Goal: Task Accomplishment & Management: Use online tool/utility

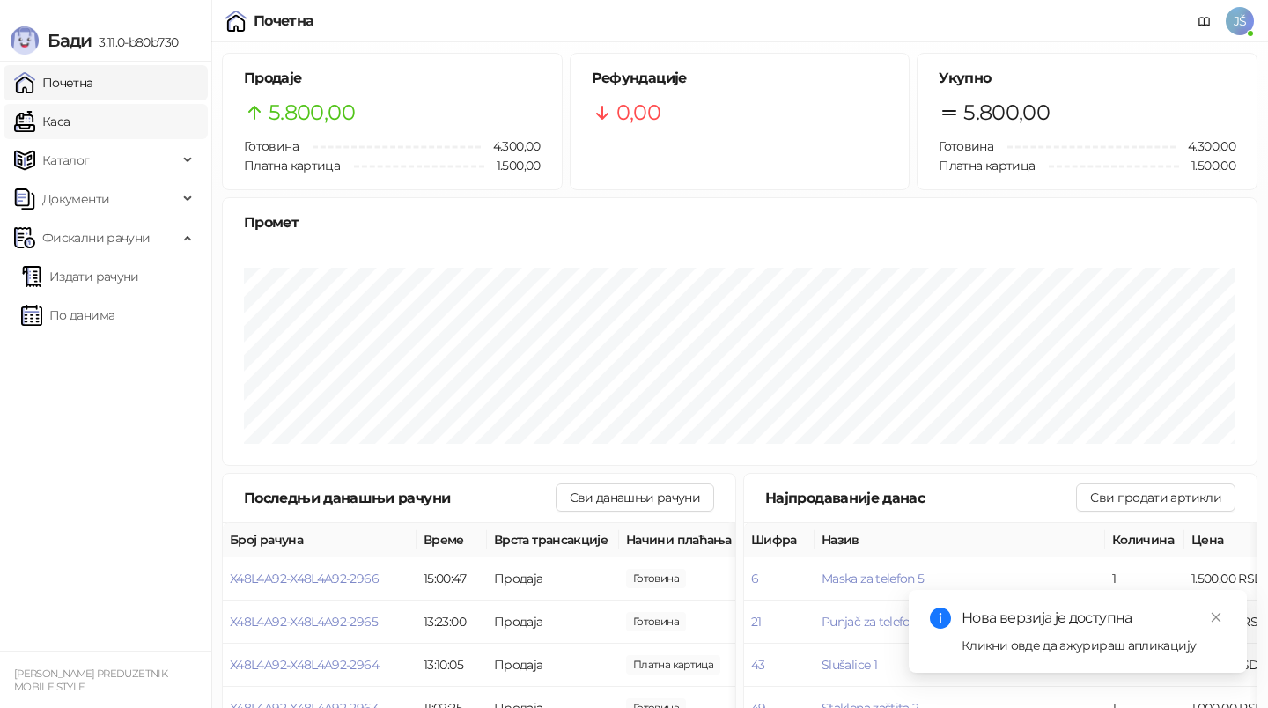
click at [70, 123] on link "Каса" at bounding box center [41, 121] width 55 height 35
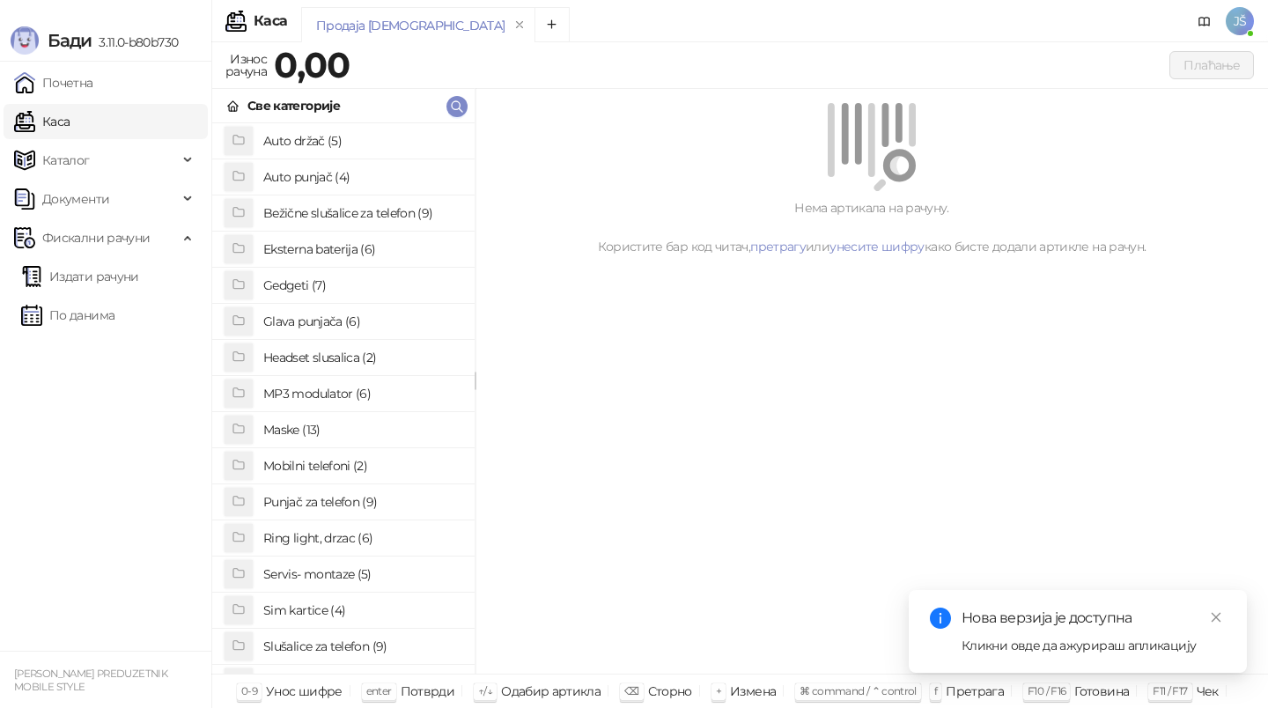
click at [298, 438] on h4 "Maske (13)" at bounding box center [361, 430] width 197 height 28
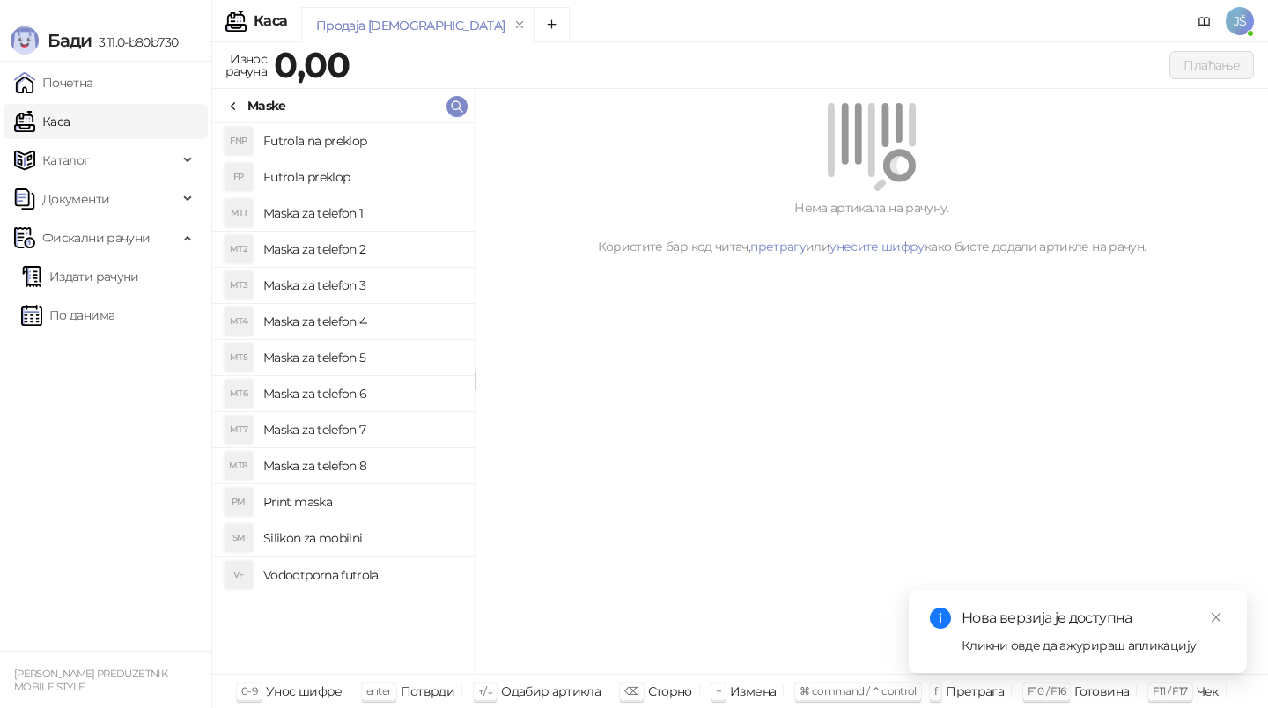
click at [365, 211] on h4 "Maska za telefon 1" at bounding box center [361, 213] width 197 height 28
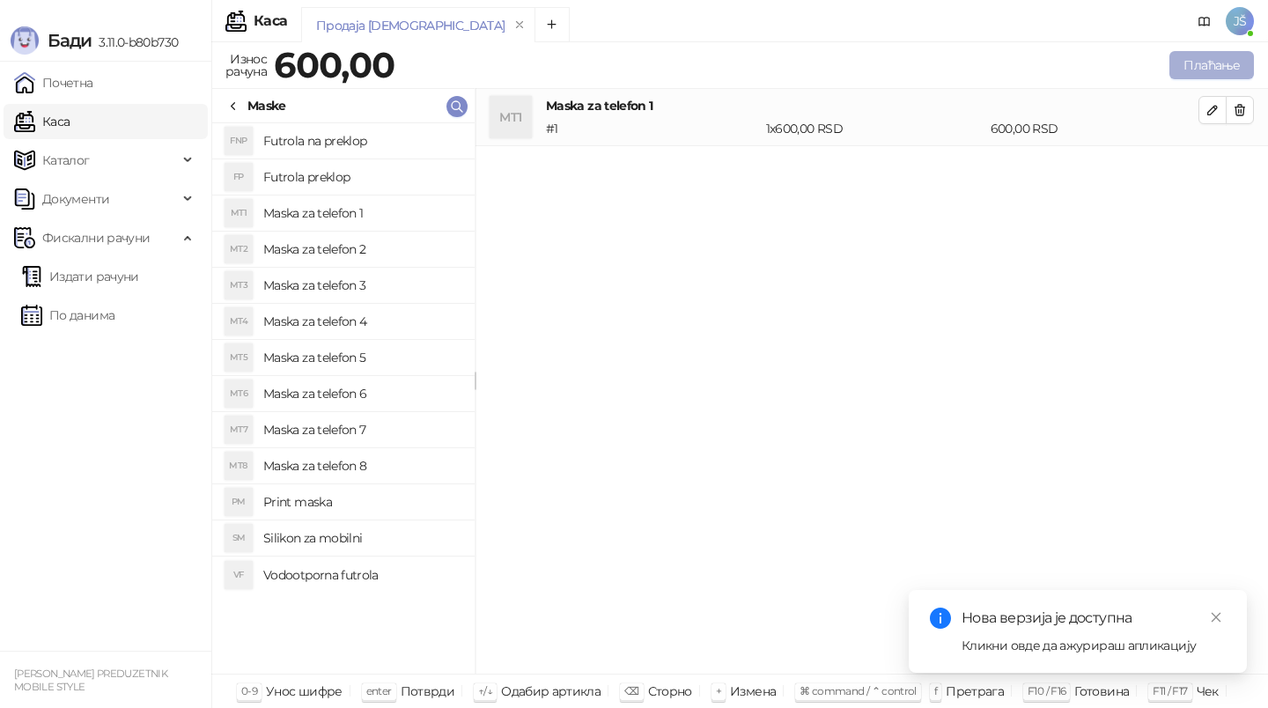
click at [1217, 74] on button "Плаћање" at bounding box center [1211, 65] width 85 height 28
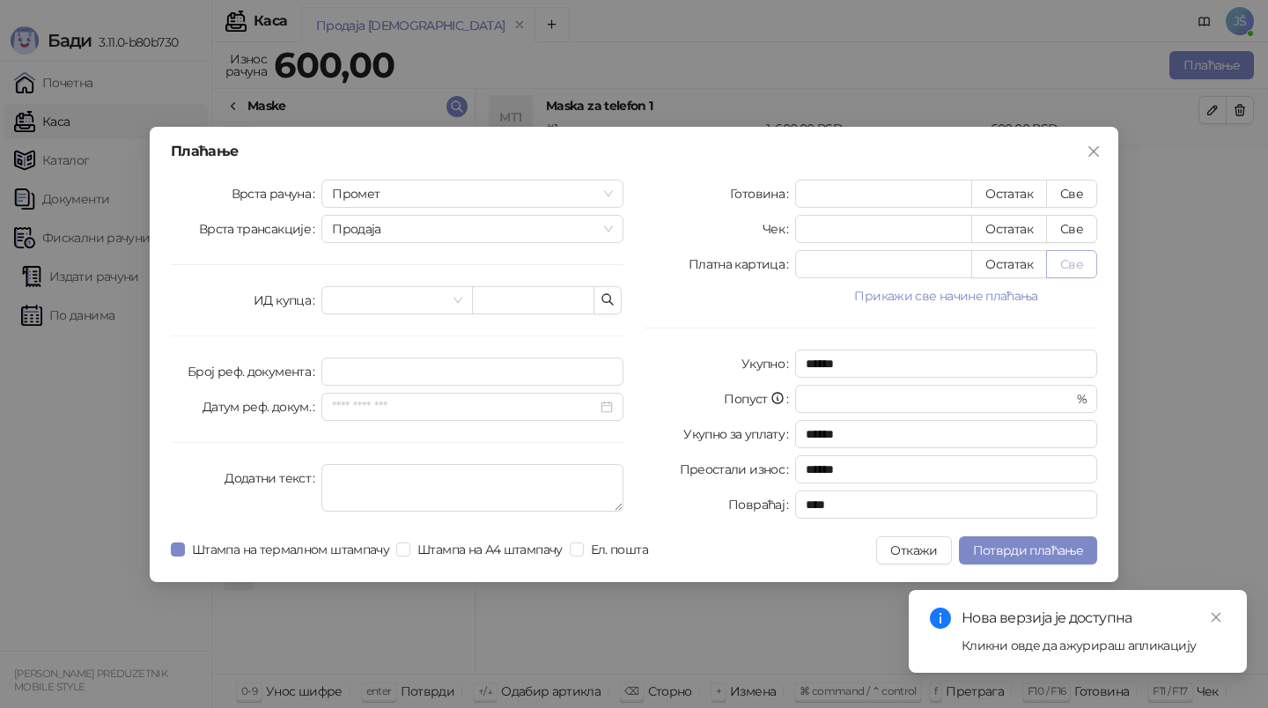
click at [1062, 252] on button "Све" at bounding box center [1071, 264] width 51 height 28
type input "***"
type input "****"
click at [1036, 549] on span "Потврди плаћање" at bounding box center [1028, 550] width 110 height 16
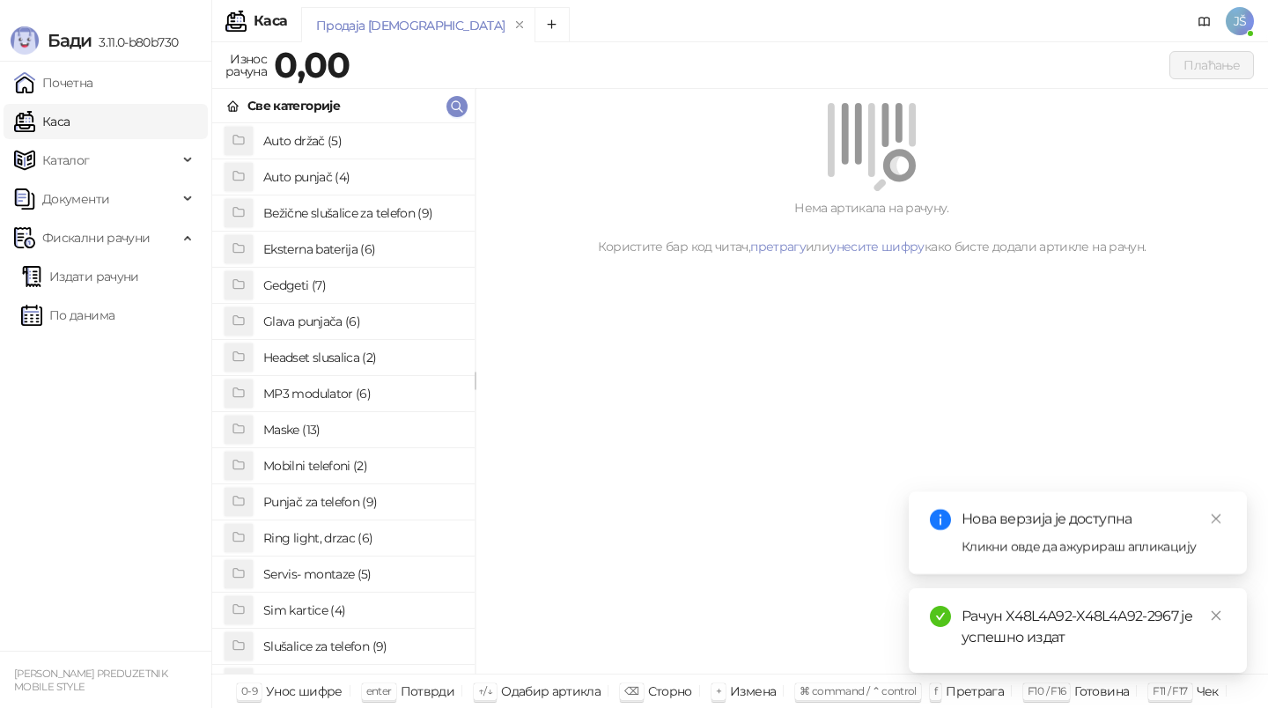
click at [1039, 529] on div "Нова верзија је доступна" at bounding box center [1094, 519] width 264 height 21
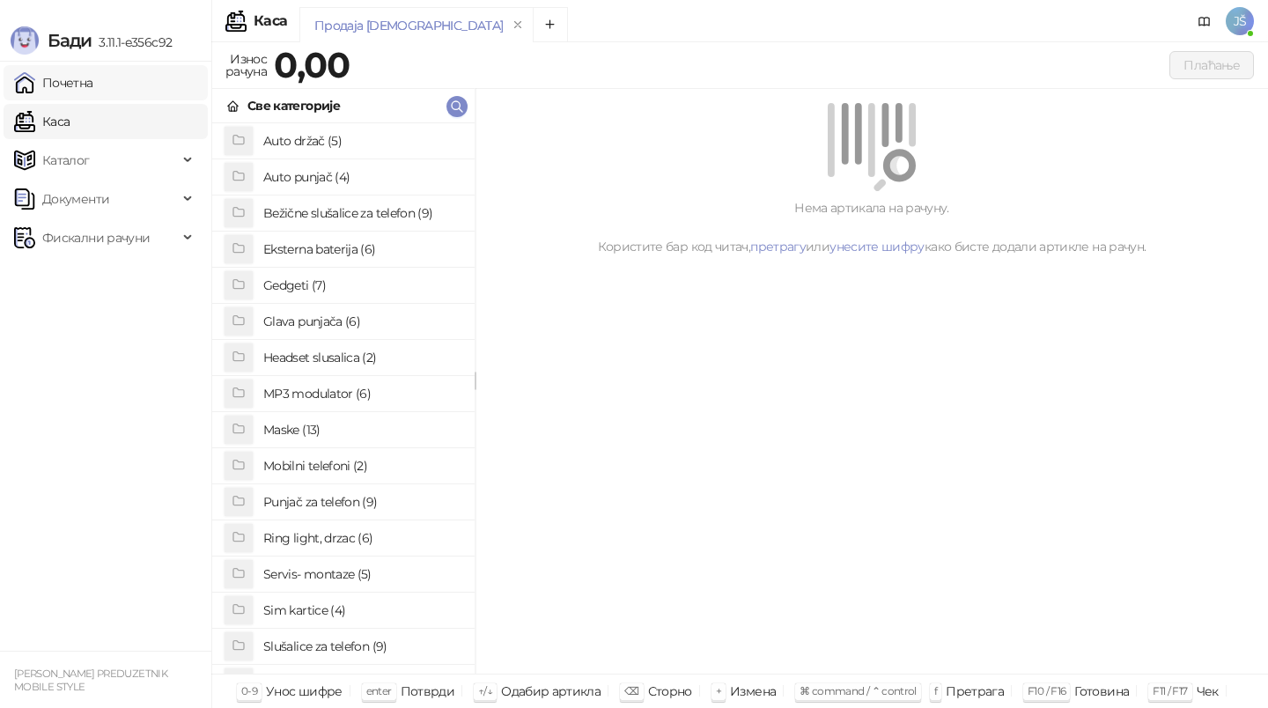
click at [93, 86] on link "Почетна" at bounding box center [53, 82] width 79 height 35
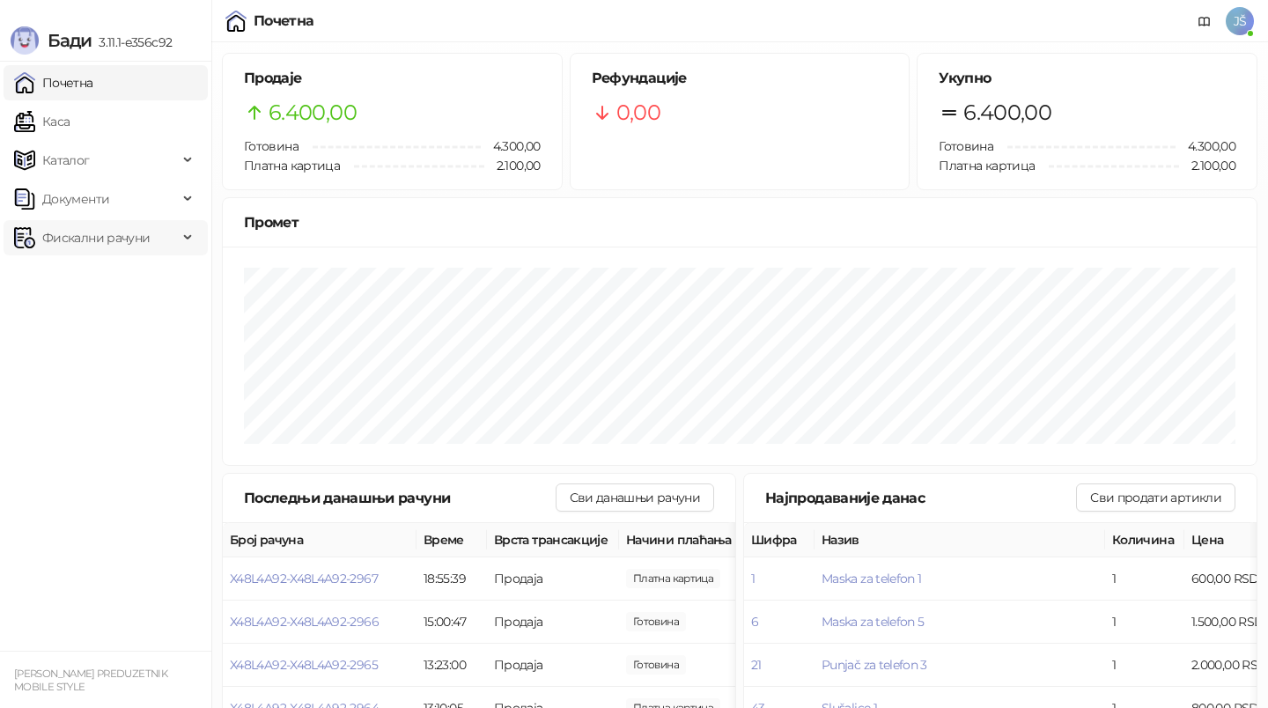
click at [107, 225] on span "Фискални рачуни" at bounding box center [95, 237] width 107 height 35
click at [114, 320] on link "По данима" at bounding box center [67, 315] width 93 height 35
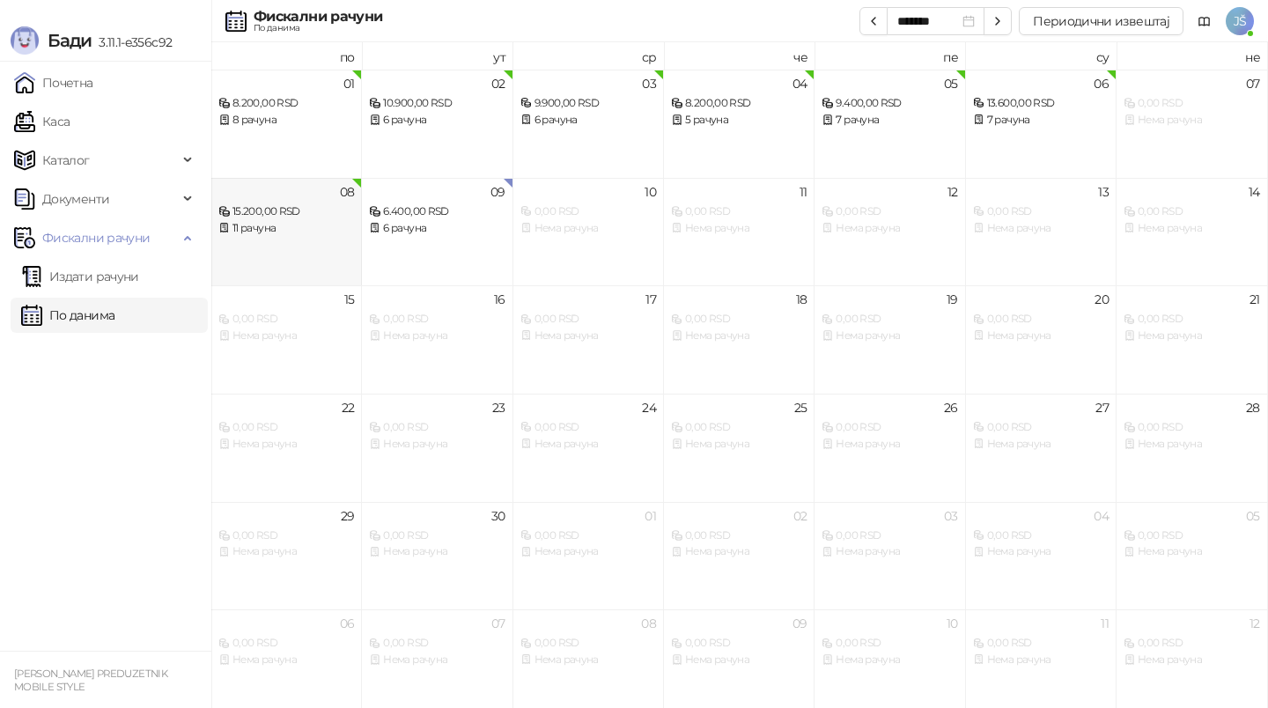
click at [313, 253] on div "08 15.200,00 RSD 11 рачуна" at bounding box center [286, 232] width 151 height 108
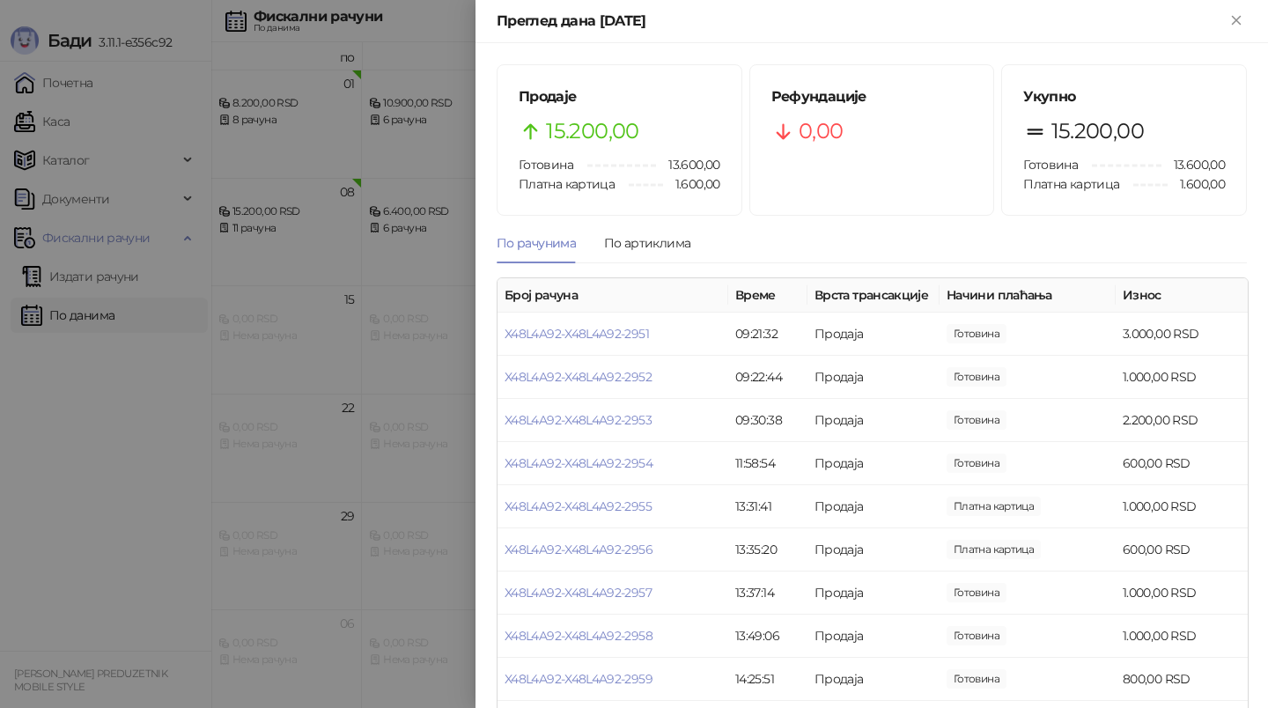
click at [356, 269] on div at bounding box center [634, 354] width 1268 height 708
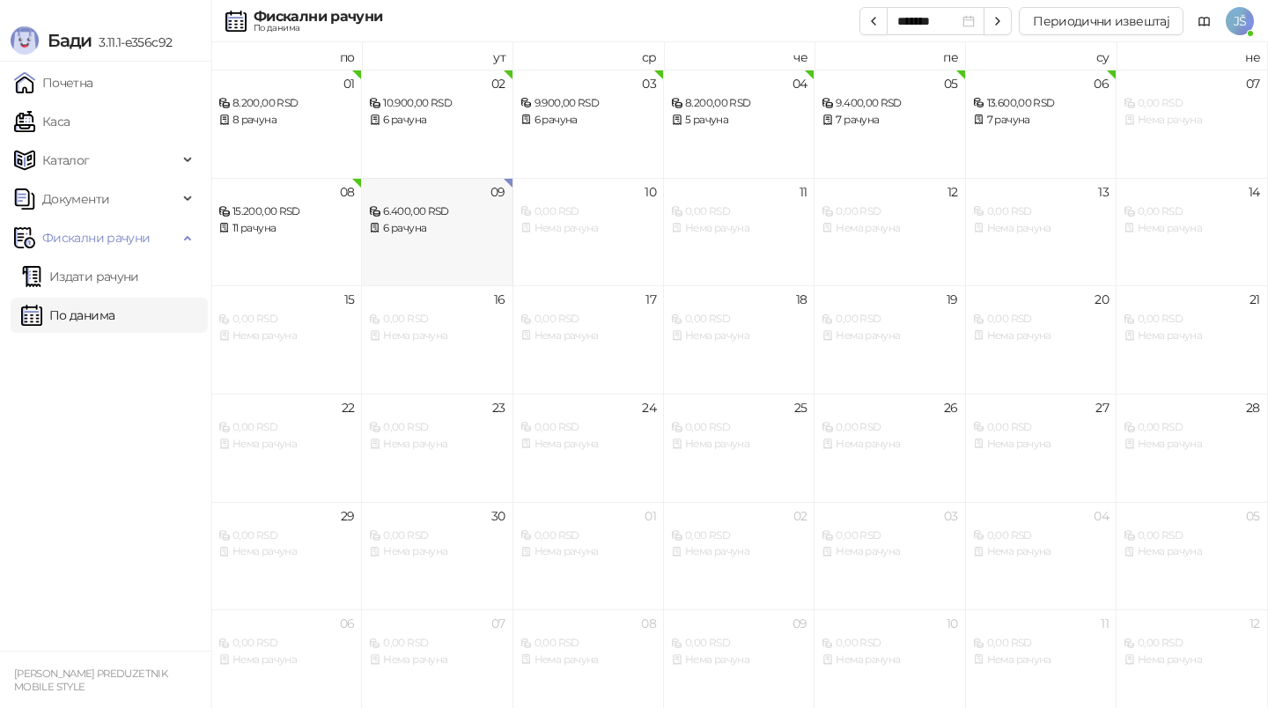
click at [382, 240] on div "09 6.400,00 RSD 6 рачуна" at bounding box center [437, 232] width 151 height 108
